Goal: Task Accomplishment & Management: Use online tool/utility

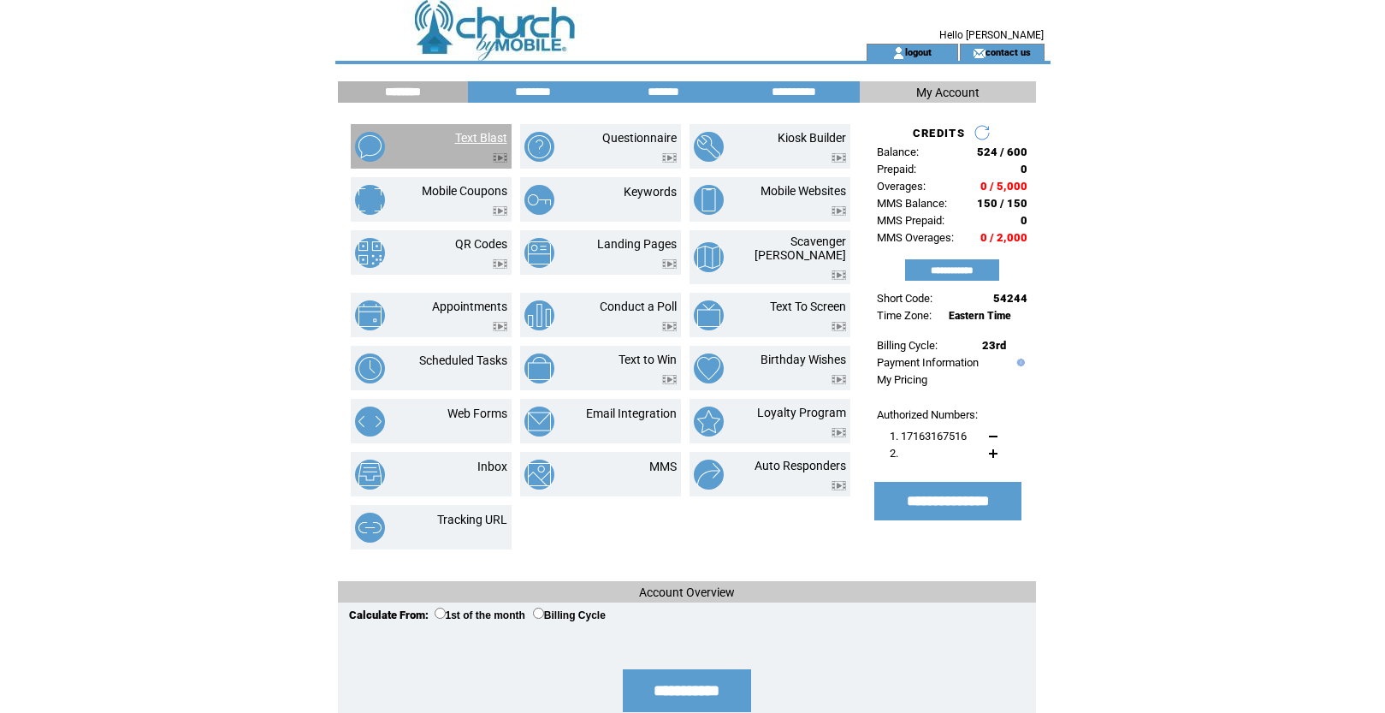
click at [470, 139] on link "Text Blast" at bounding box center [481, 138] width 52 height 14
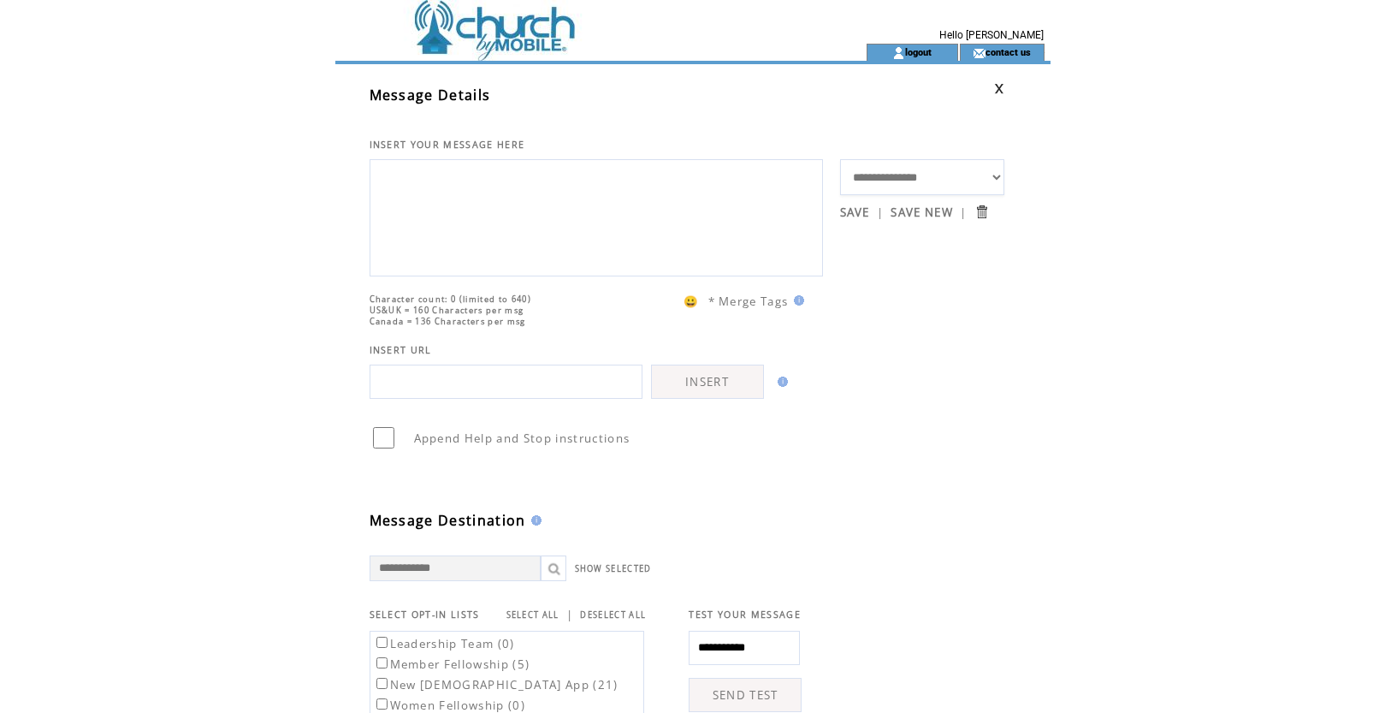
click at [994, 174] on select "**********" at bounding box center [922, 177] width 164 height 36
select select "*****"
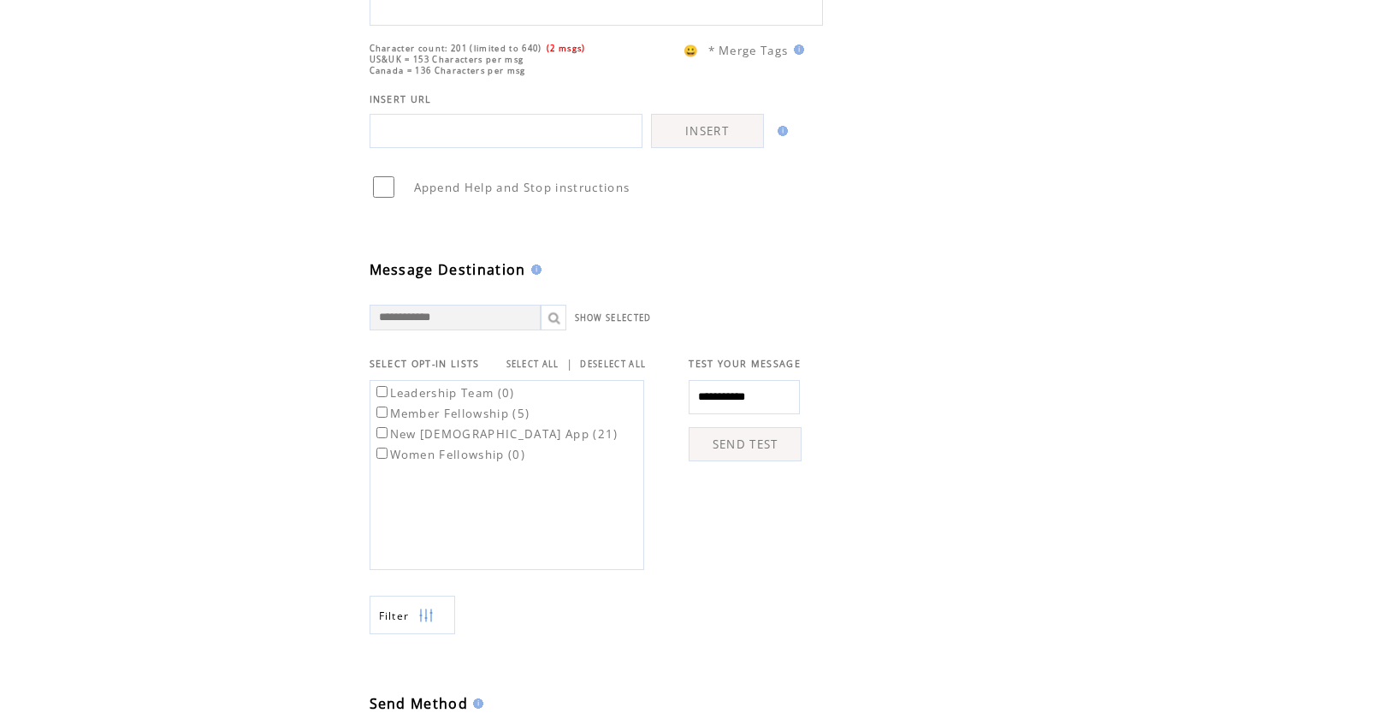
scroll to position [280, 0]
click at [386, 414] on label "Member Fellowship (5)" at bounding box center [451, 409] width 157 height 15
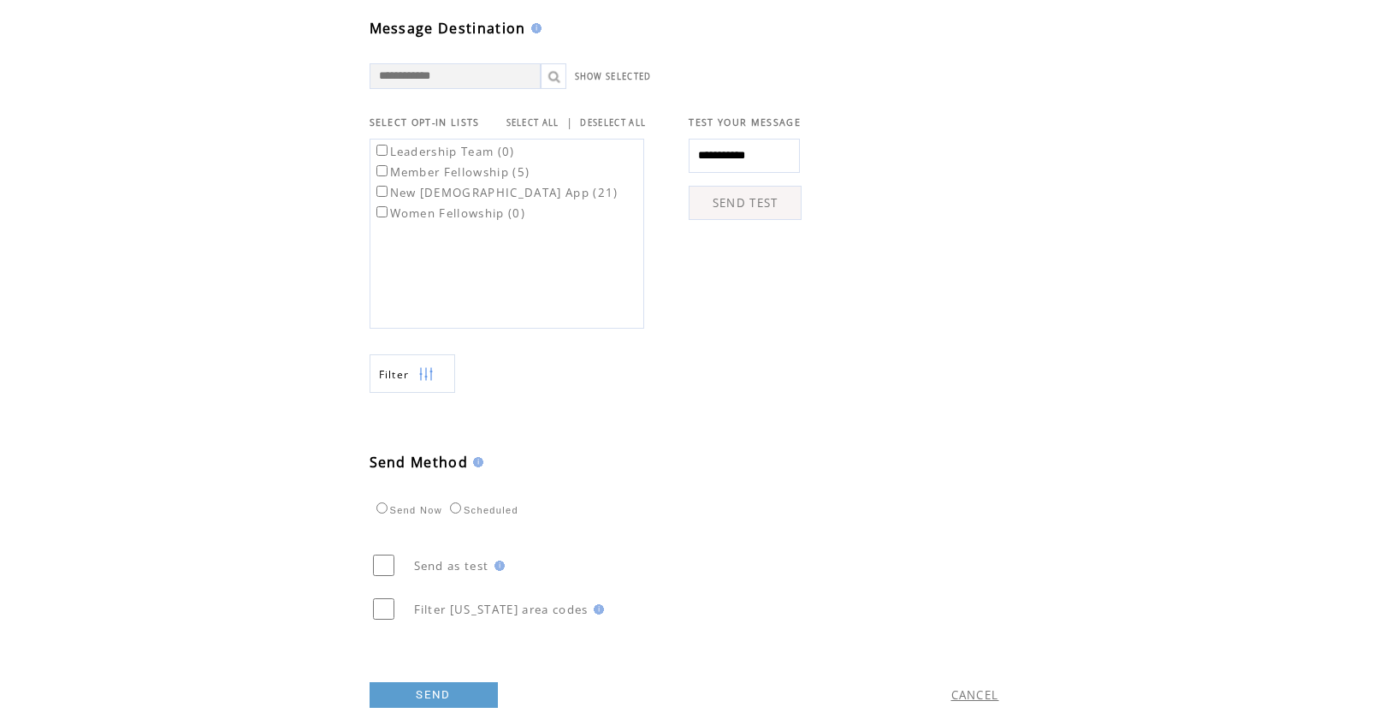
scroll to position [564, 0]
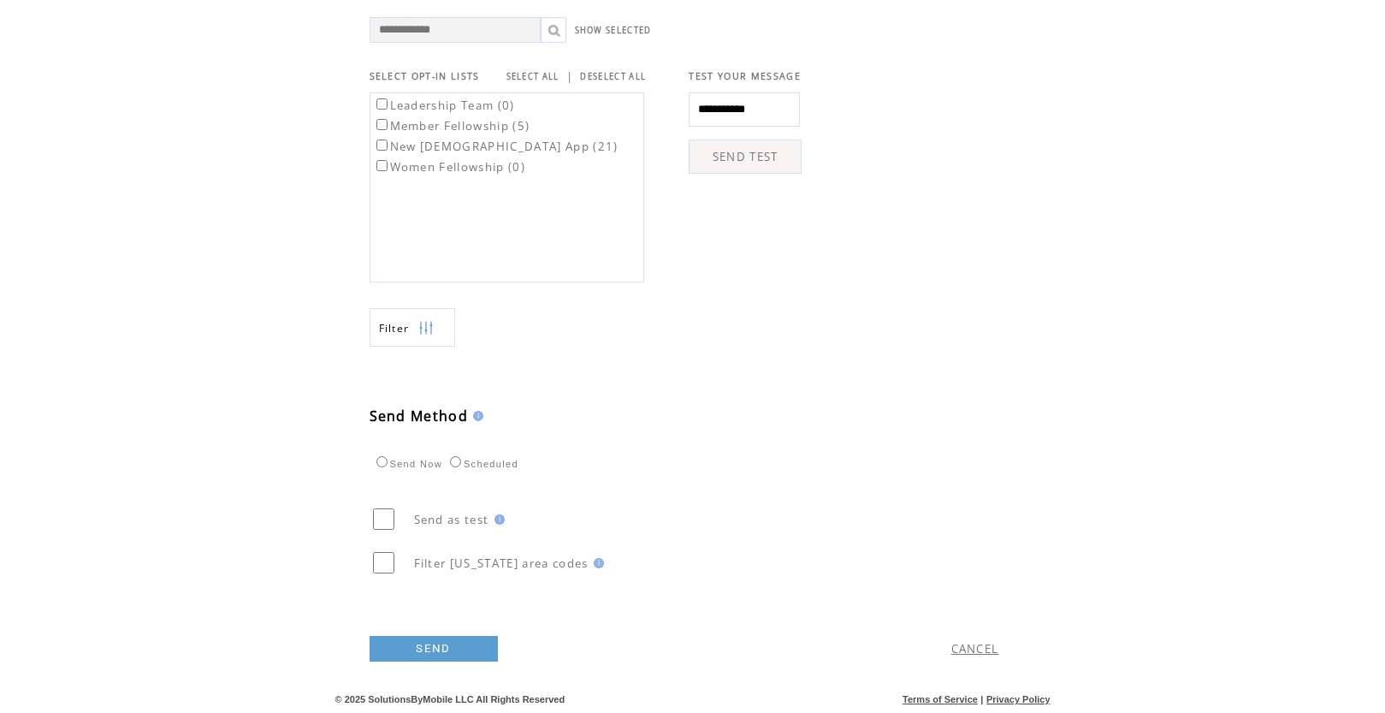
click at [408, 649] on link "SEND" at bounding box center [434, 649] width 128 height 26
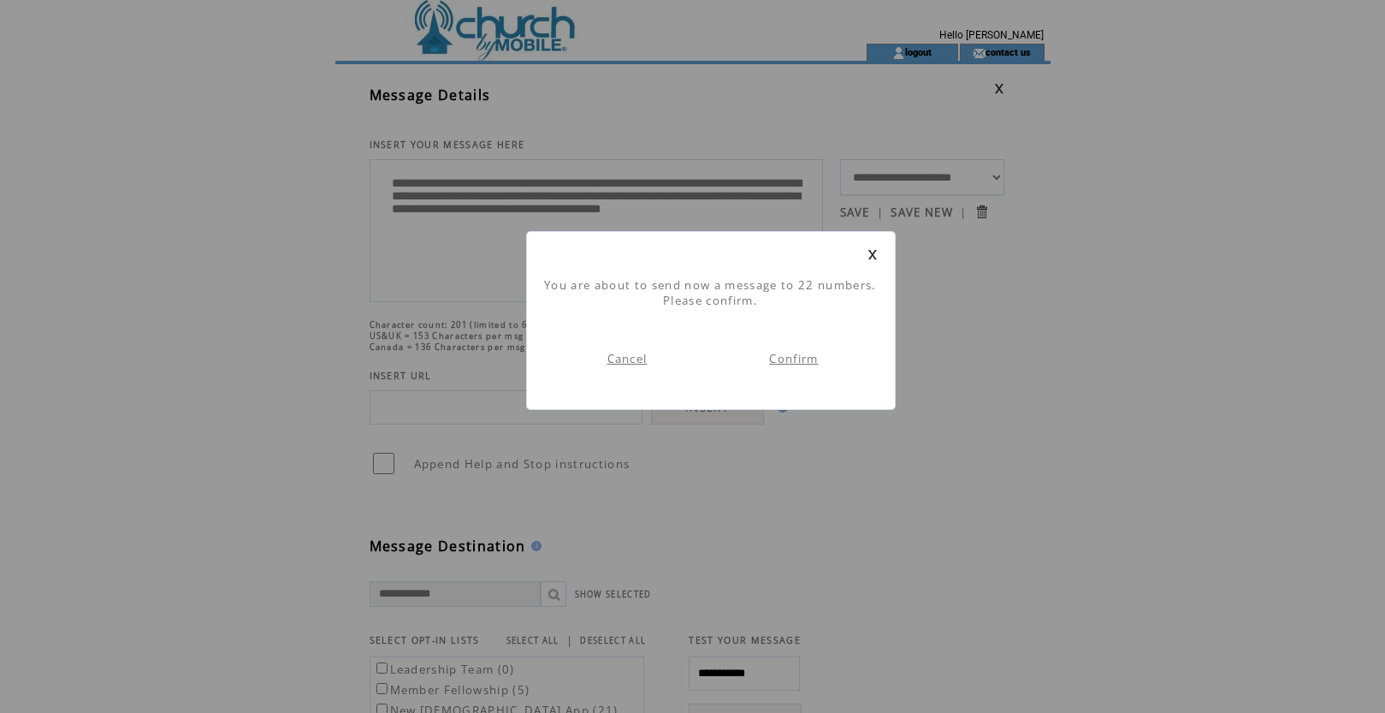
scroll to position [1, 0]
click at [794, 364] on link "Confirm" at bounding box center [793, 358] width 49 height 15
click at [794, 364] on div "You are about to send now a message to 22 numbers. Please confirm. Cancel Confi…" at bounding box center [692, 638] width 1385 height 1277
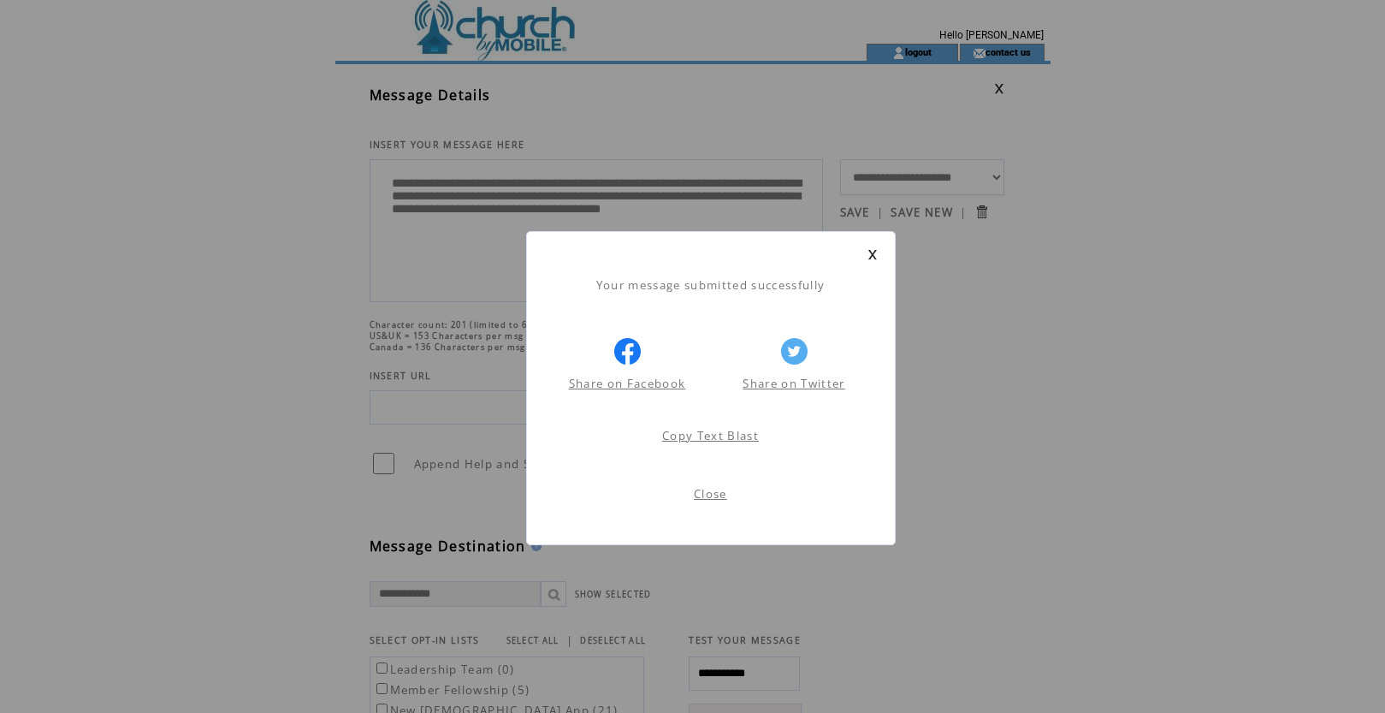
scroll to position [1, 0]
click at [879, 252] on div "Your message submitted successfully Share on Facebook Share on Twitter Share on…" at bounding box center [711, 388] width 370 height 314
click at [871, 255] on link at bounding box center [873, 254] width 10 height 11
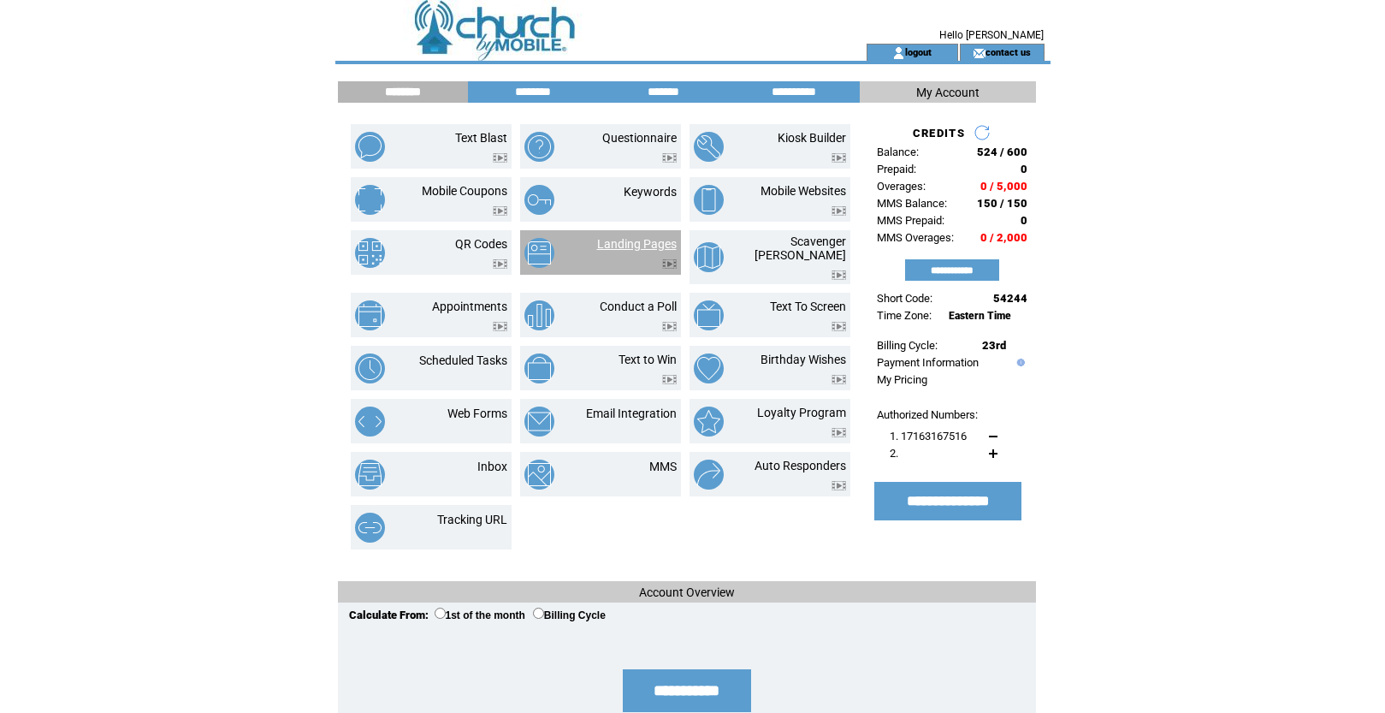
click at [649, 249] on link "Landing Pages" at bounding box center [637, 244] width 80 height 14
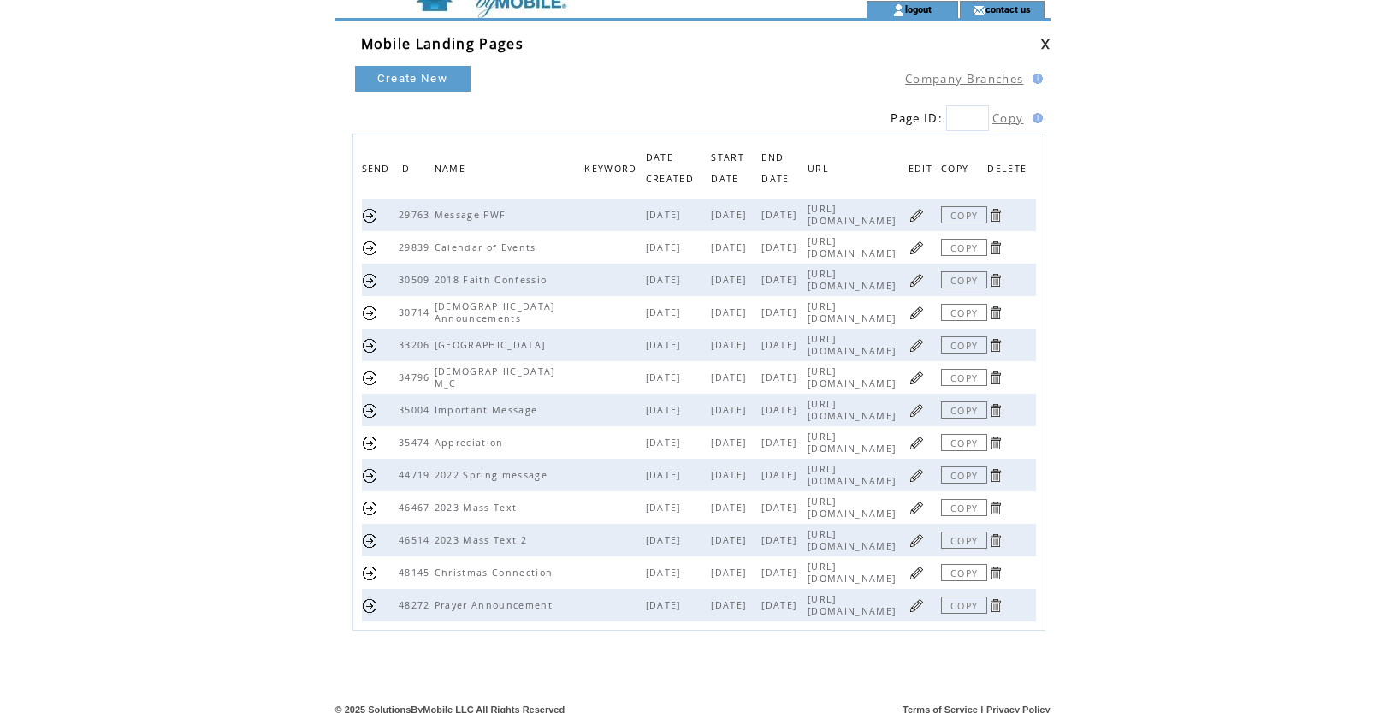
scroll to position [66, 0]
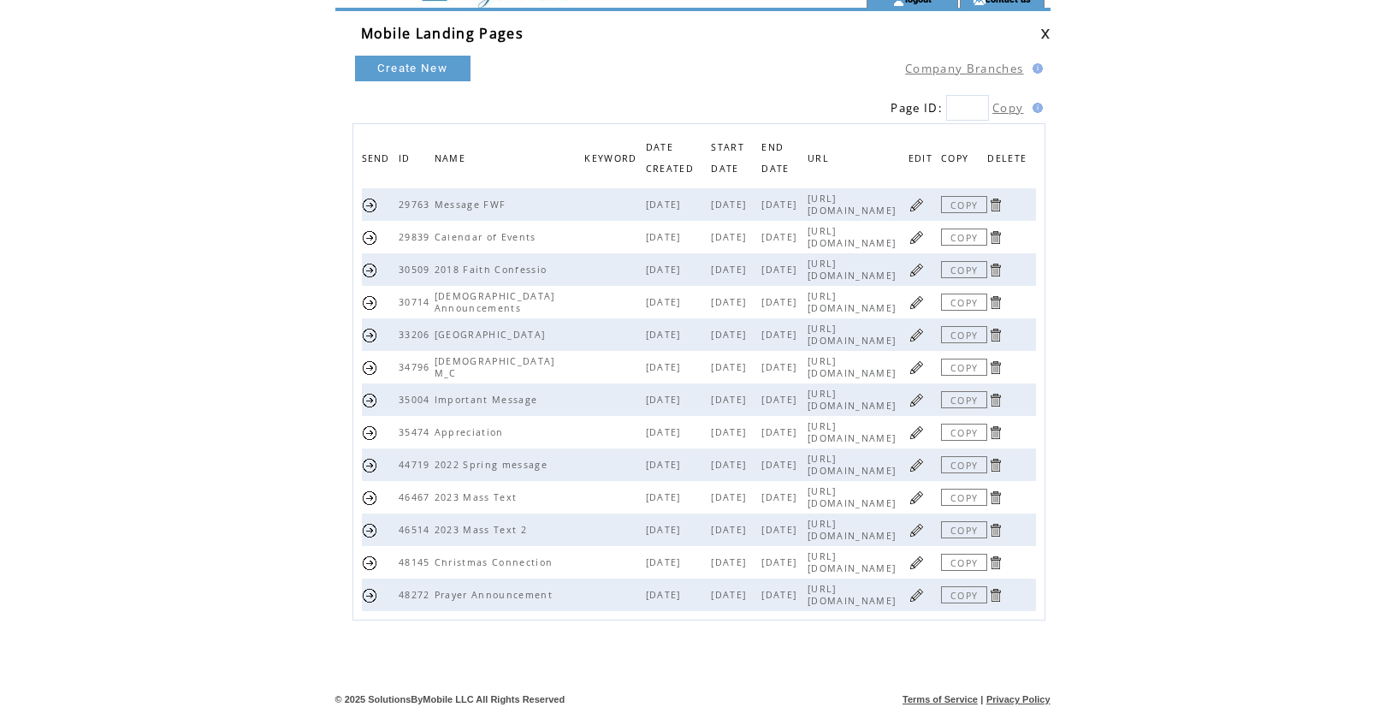
click at [925, 522] on link at bounding box center [917, 530] width 16 height 16
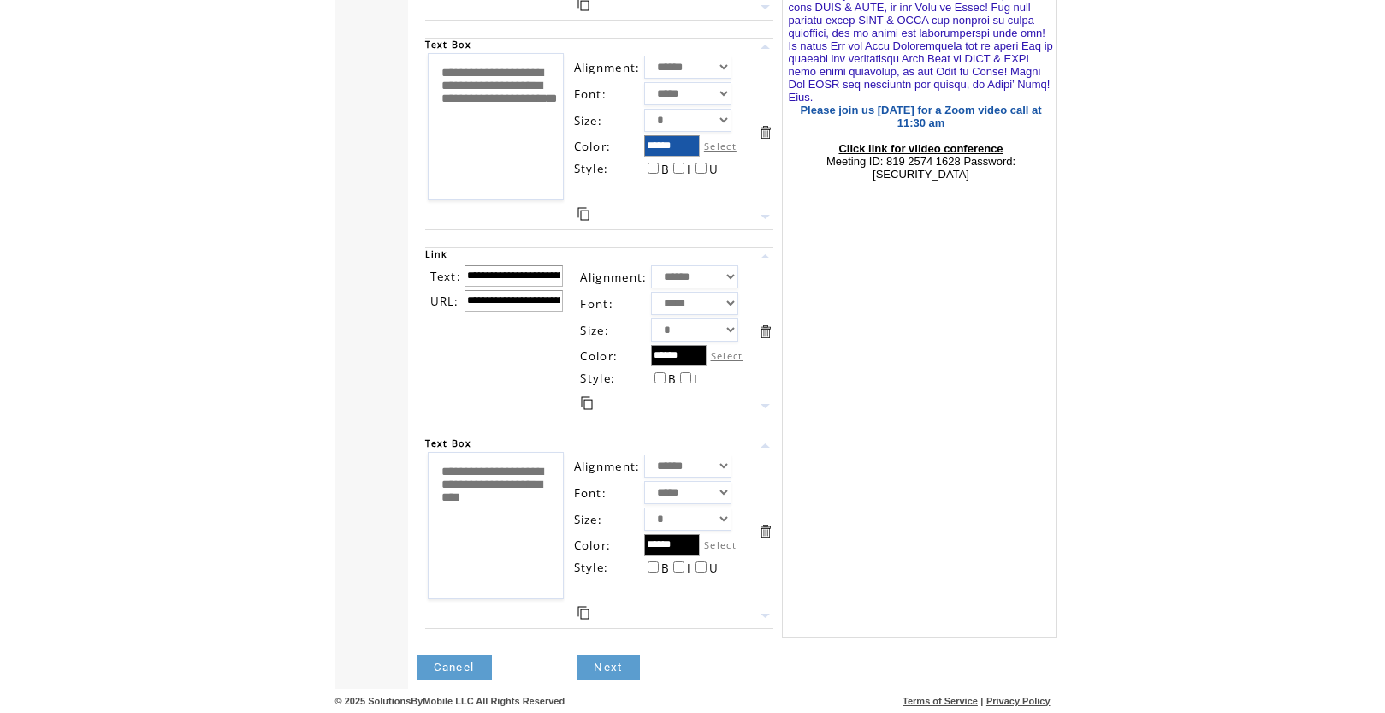
scroll to position [815, 0]
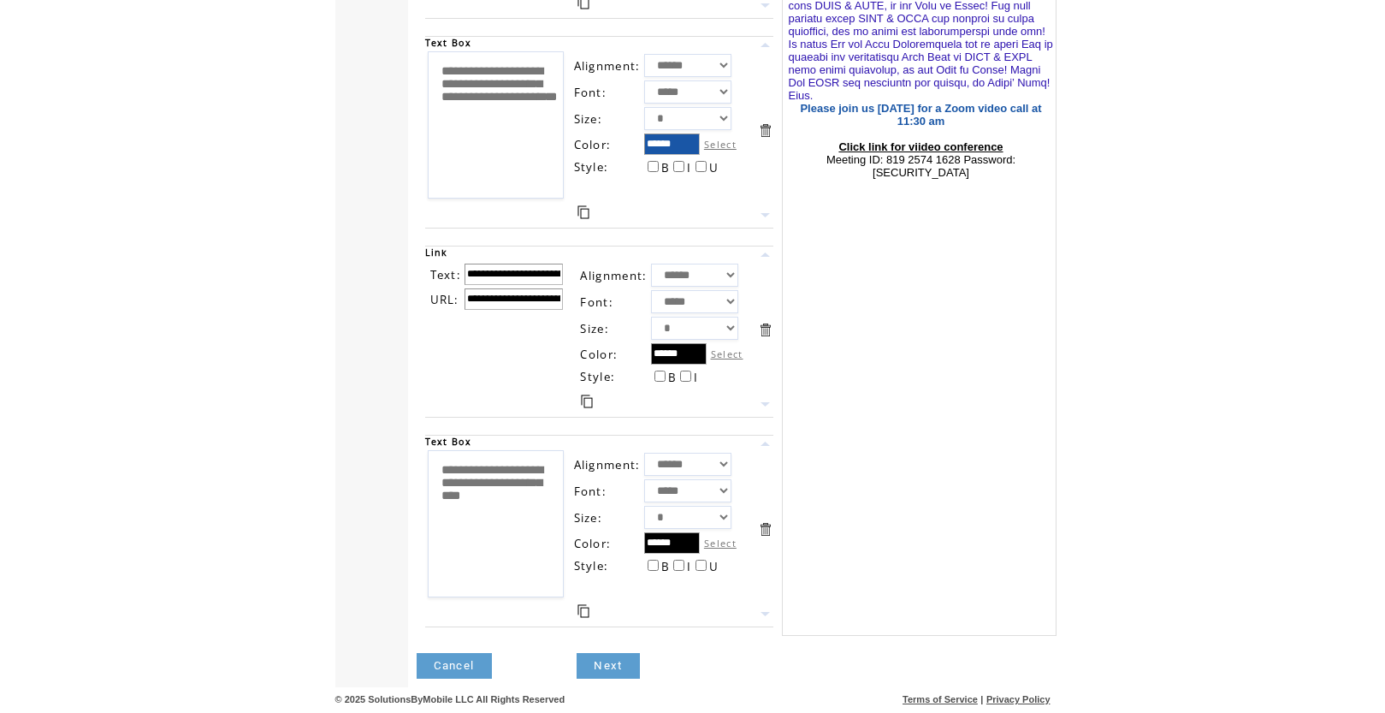
click at [424, 664] on link "Cancel" at bounding box center [454, 666] width 75 height 26
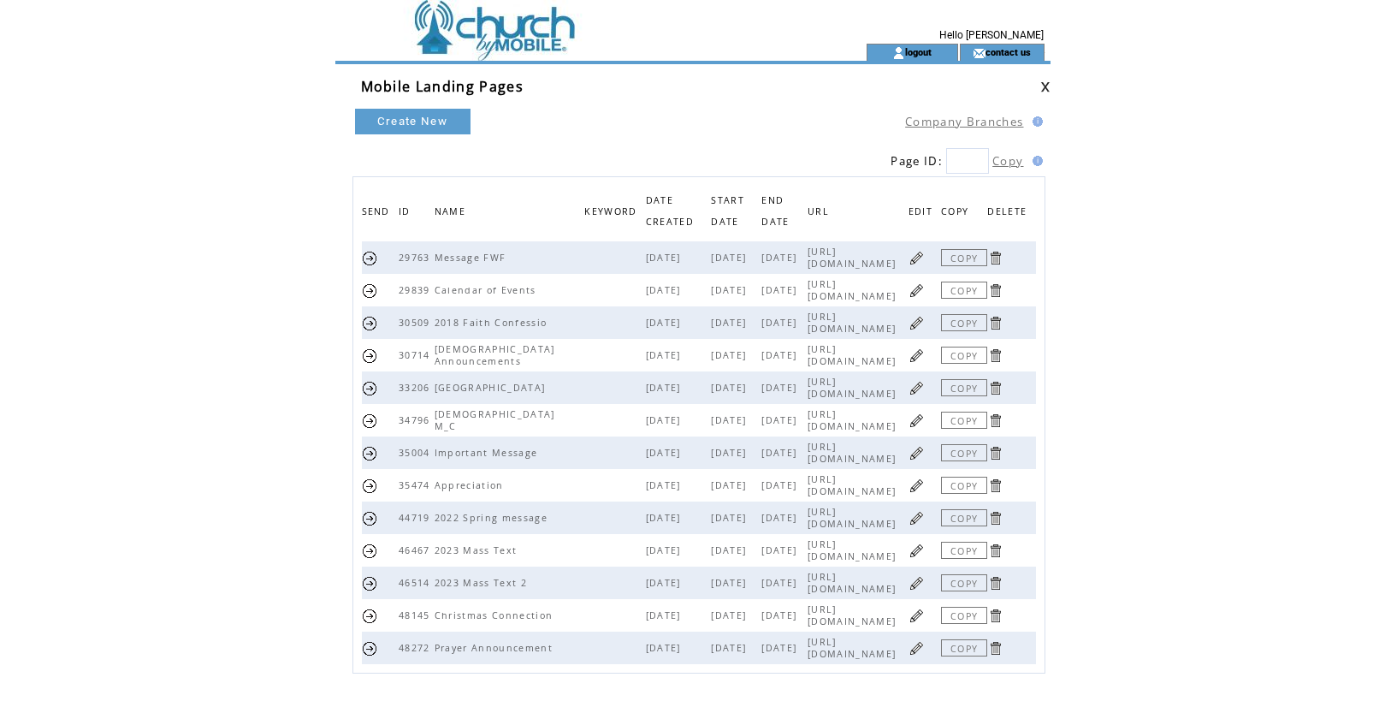
click at [1047, 85] on link at bounding box center [1046, 86] width 10 height 11
